Goal: Information Seeking & Learning: Learn about a topic

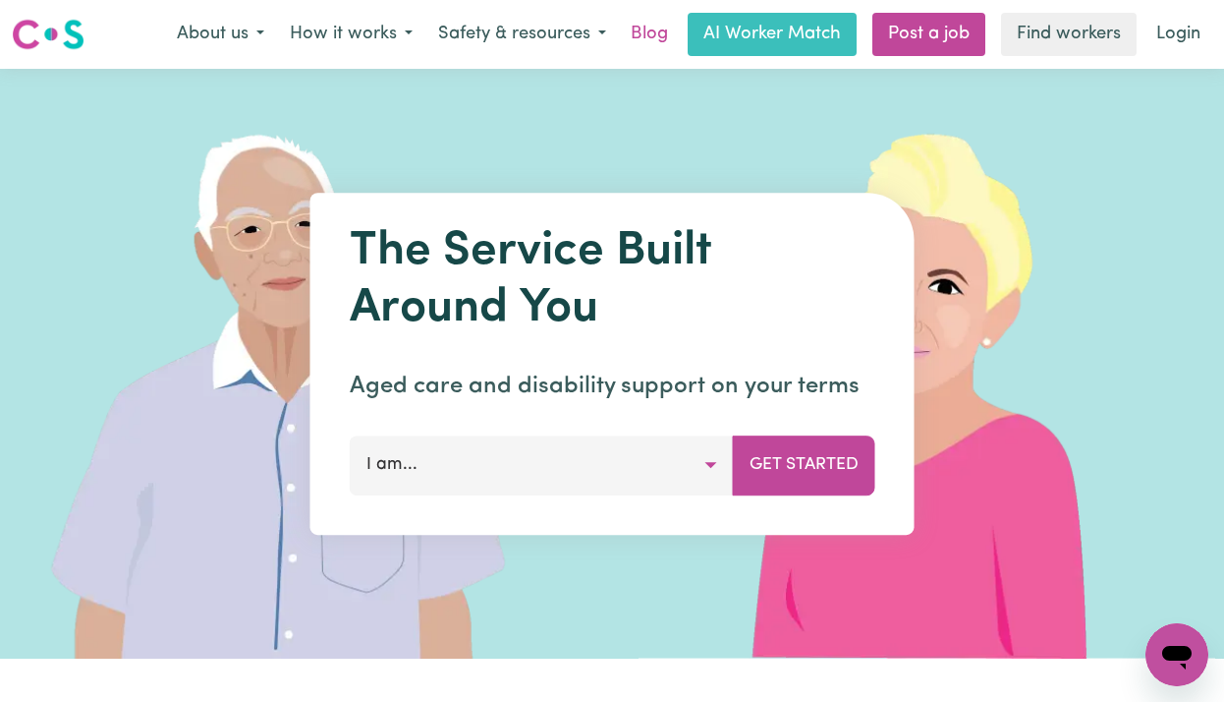
click at [639, 30] on link "Blog" at bounding box center [649, 34] width 61 height 43
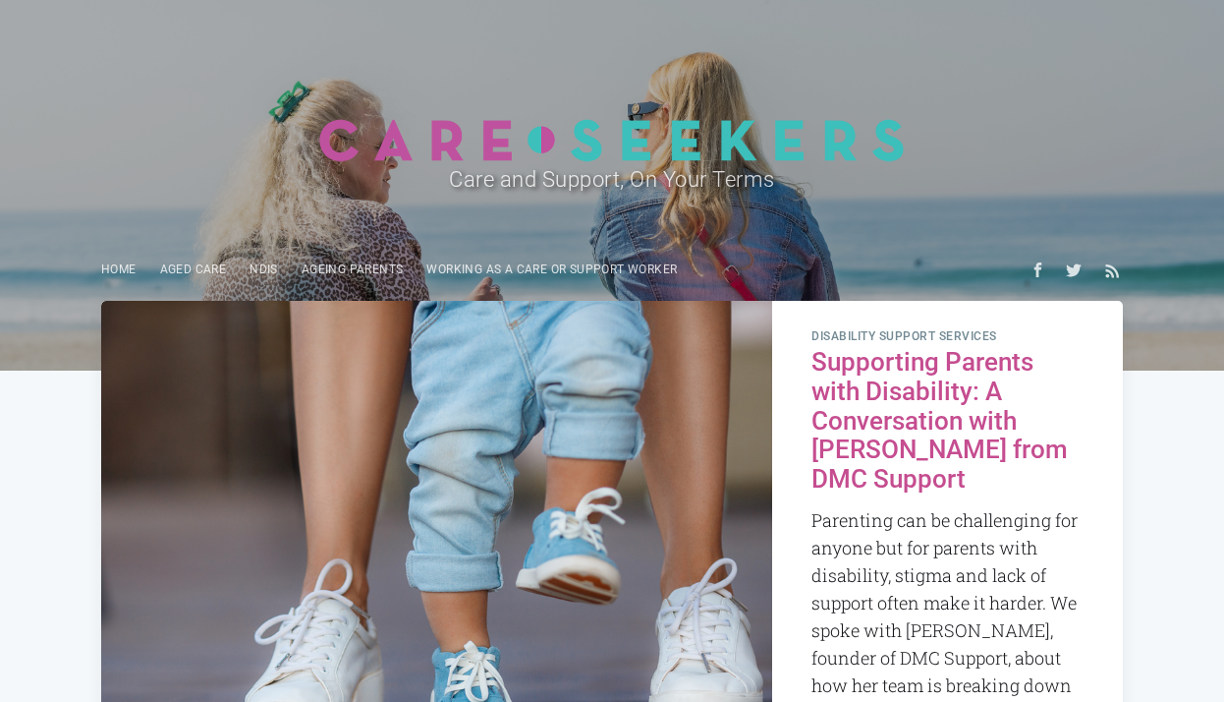
scroll to position [26, 0]
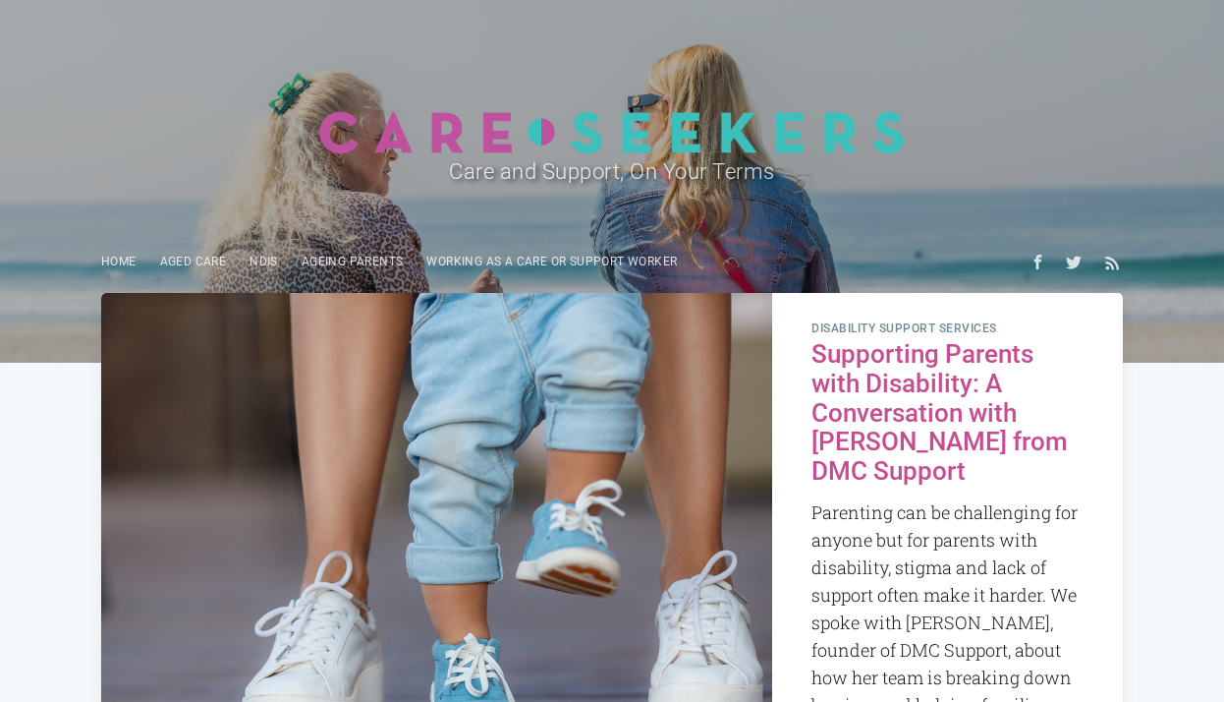
click at [846, 392] on h2 "Supporting Parents with Disability: A Conversation with [PERSON_NAME] from DMC …" at bounding box center [948, 413] width 272 height 146
